Goal: Find specific page/section: Find specific page/section

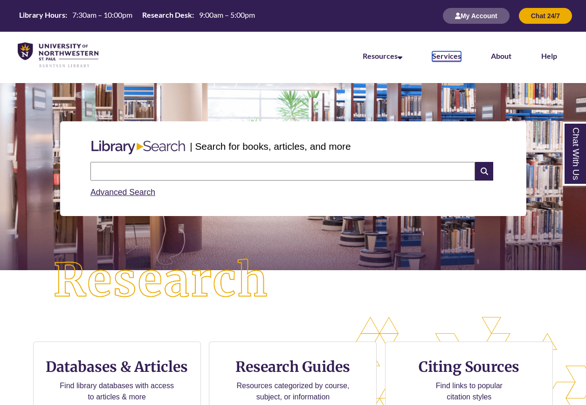
click at [440, 58] on link "Services" at bounding box center [446, 56] width 29 height 10
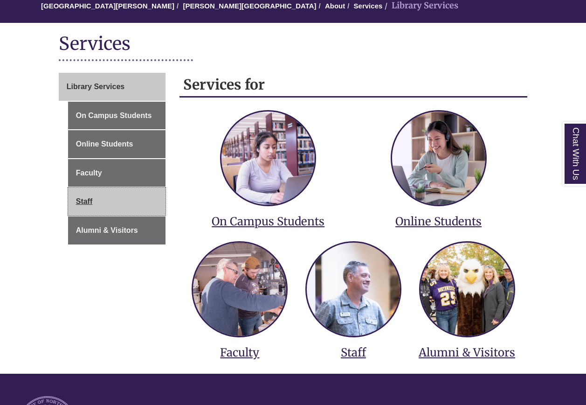
scroll to position [93, 0]
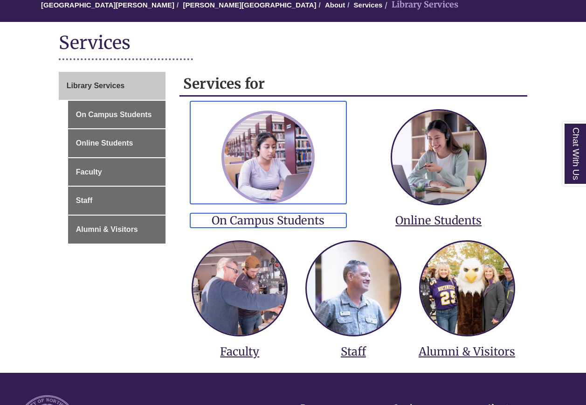
click at [272, 199] on img at bounding box center [268, 157] width 93 height 93
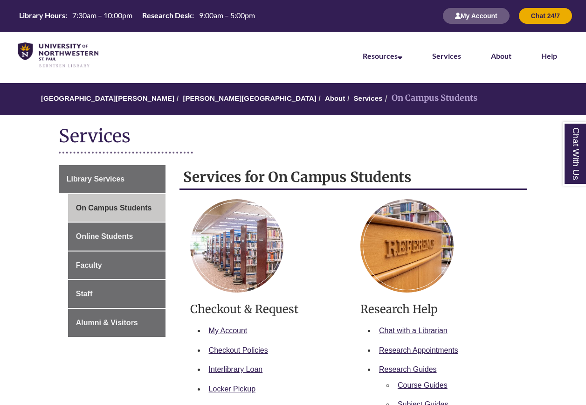
scroll to position [187, 0]
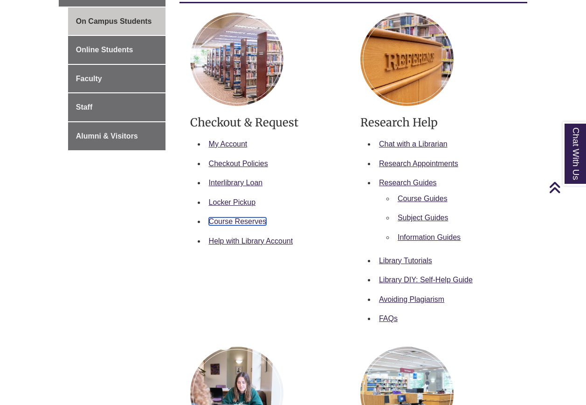
click at [244, 222] on link "Course Reserves" at bounding box center [238, 221] width 58 height 8
